Goal: Check status: Check status

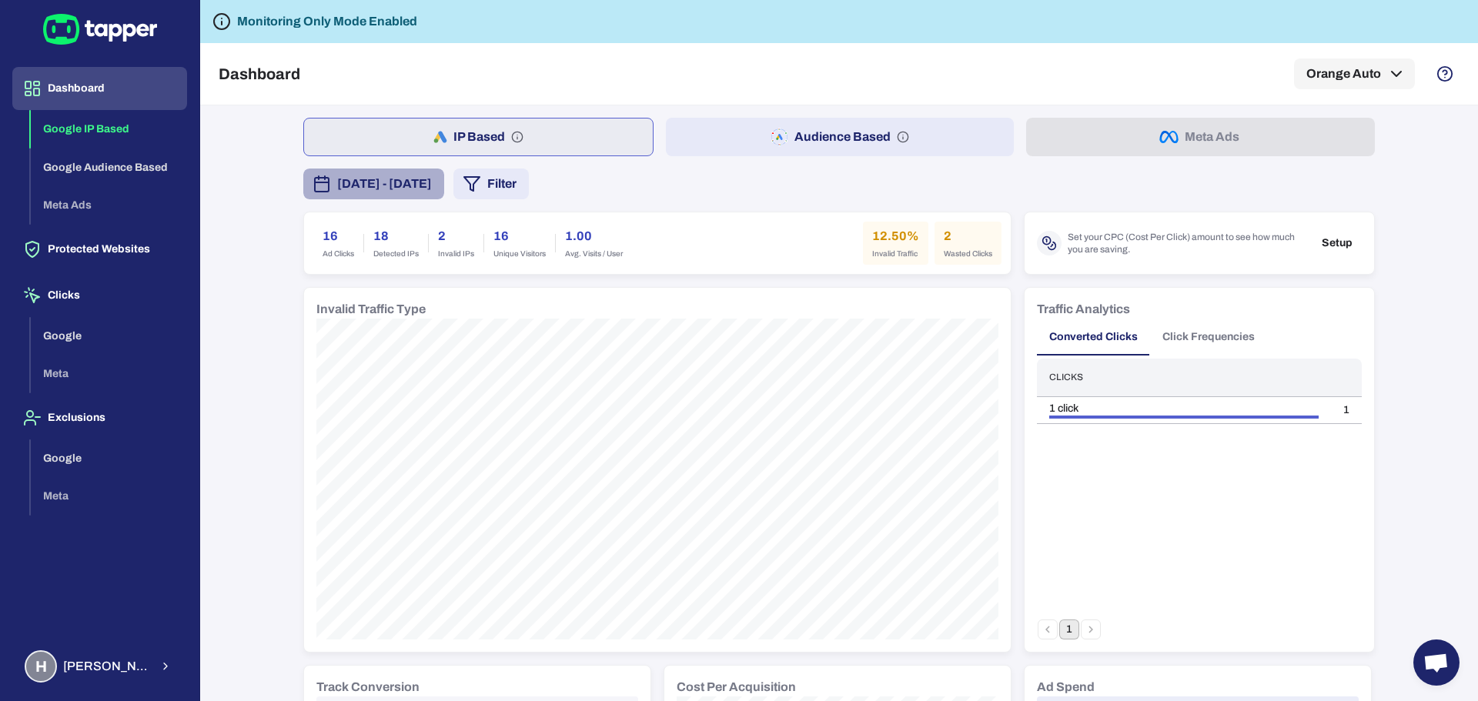
click at [432, 187] on span "[DATE] - [DATE]" at bounding box center [384, 184] width 95 height 18
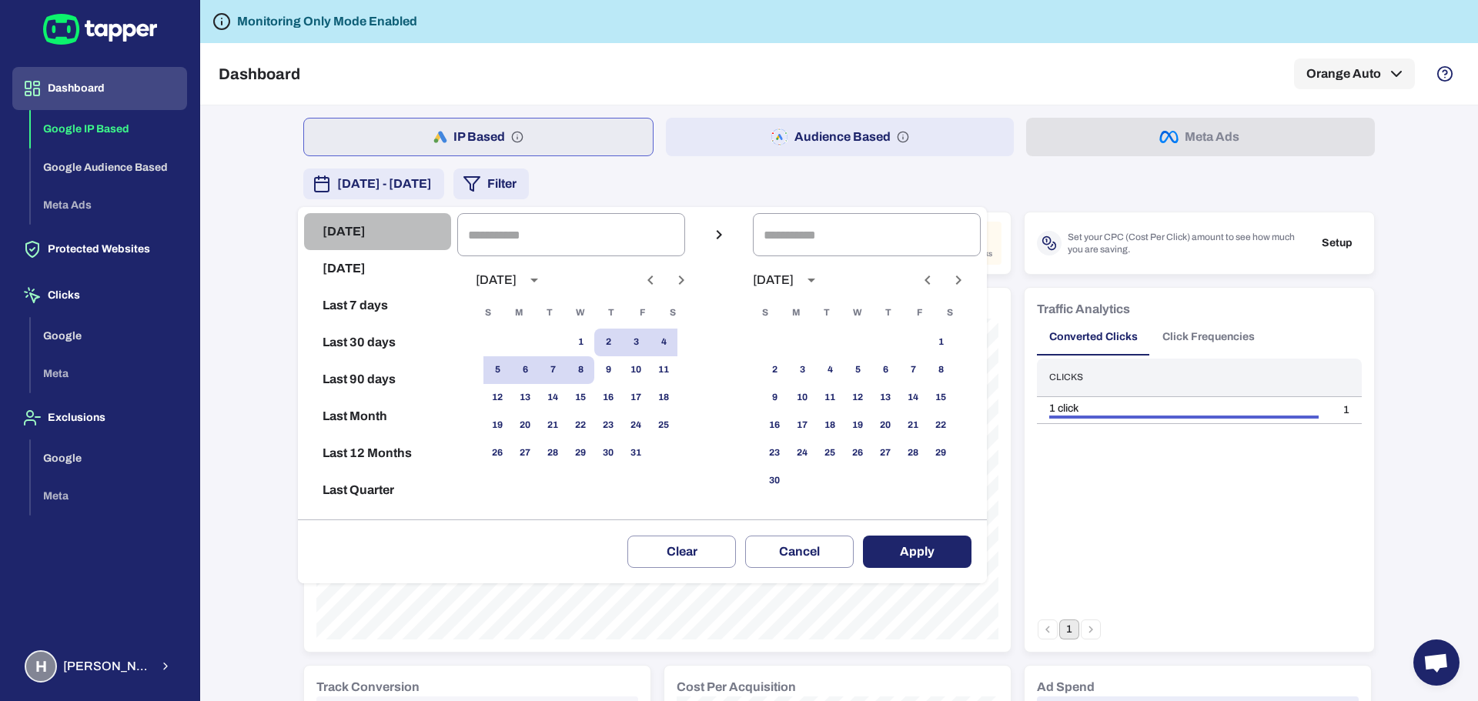
click at [377, 243] on button "[DATE]" at bounding box center [377, 231] width 147 height 37
type input "**********"
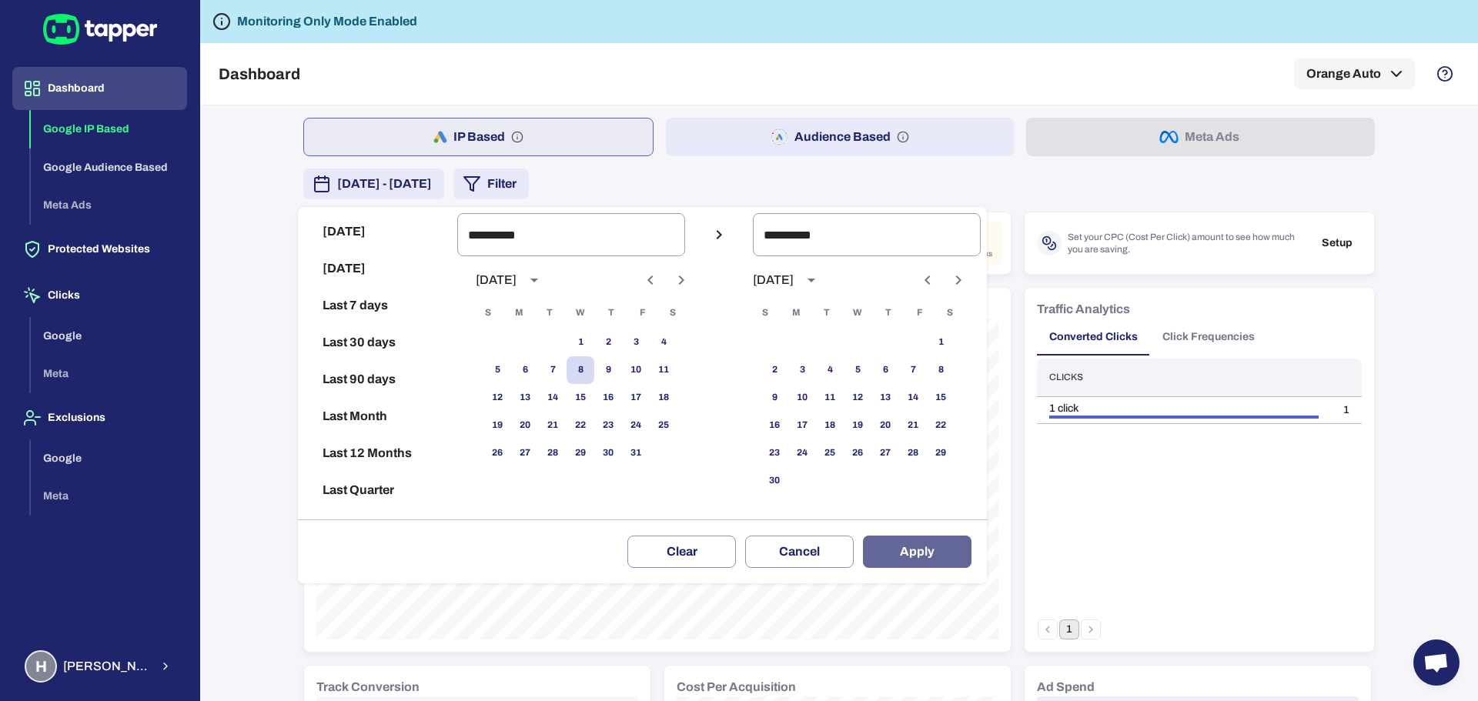
click at [922, 559] on button "Apply" at bounding box center [917, 552] width 109 height 32
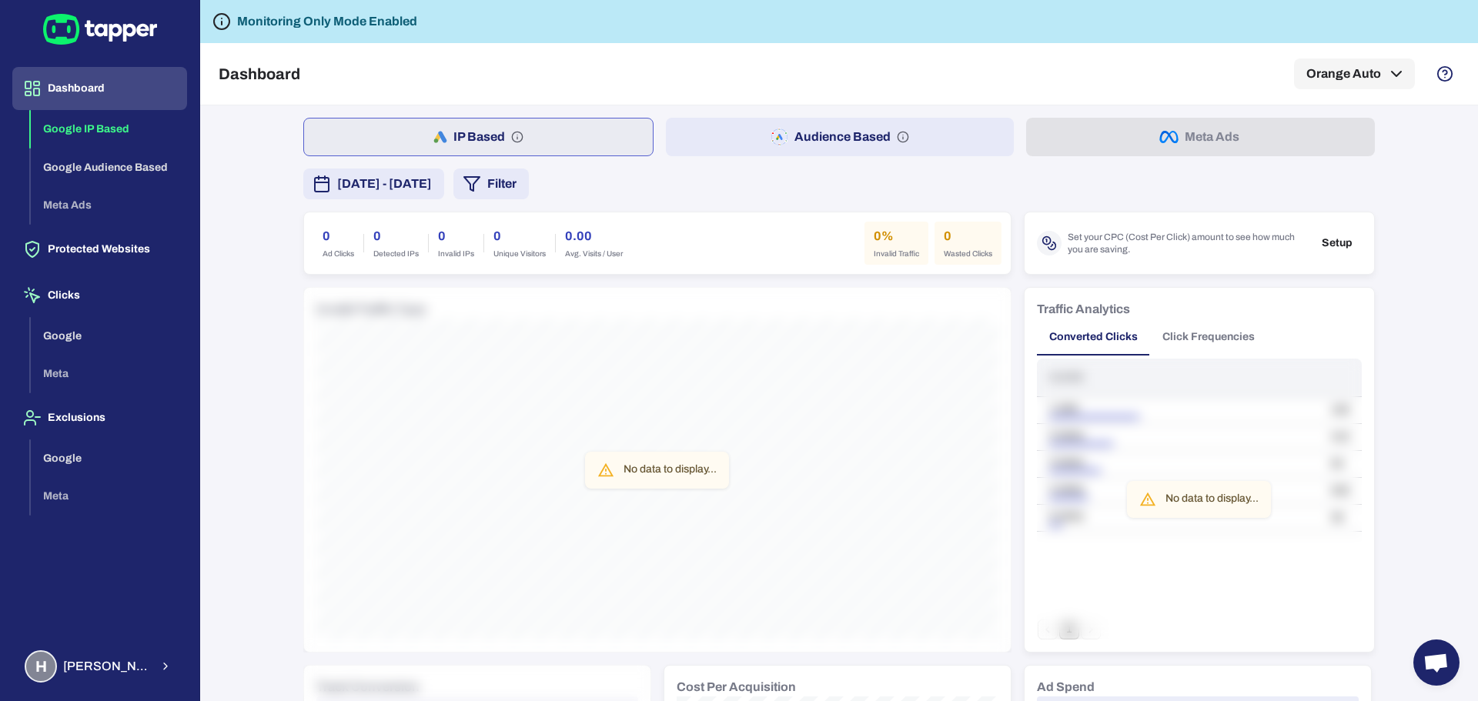
click at [116, 21] on icon at bounding box center [100, 29] width 114 height 31
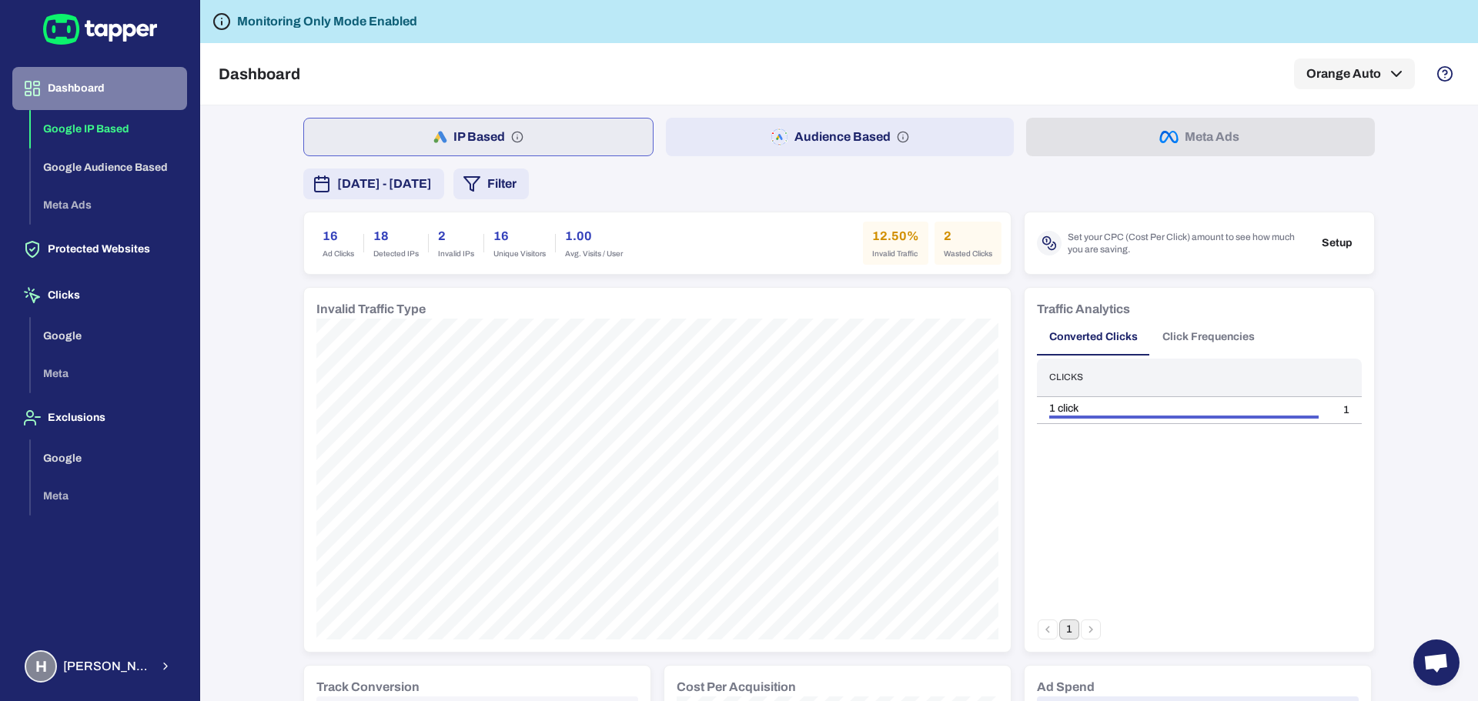
click at [107, 79] on button "Dashboard" at bounding box center [99, 88] width 175 height 43
